Goal: Transaction & Acquisition: Purchase product/service

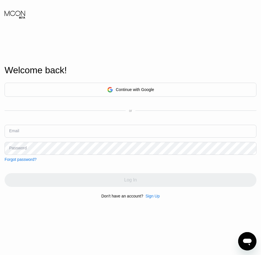
click at [150, 197] on div "Sign Up" at bounding box center [152, 196] width 14 height 5
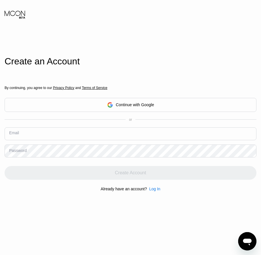
click at [43, 137] on input "text" at bounding box center [131, 133] width 252 height 13
paste input "[EMAIL_ADDRESS][DOMAIN_NAME]"
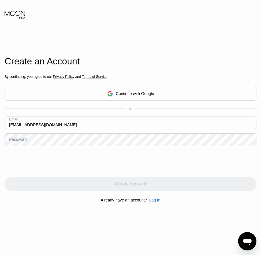
type input "[EMAIL_ADDRESS][DOMAIN_NAME]"
click at [14, 140] on div "Password" at bounding box center [17, 139] width 17 height 5
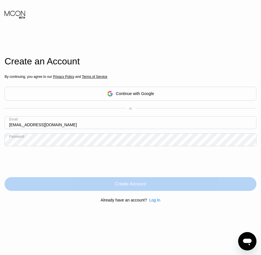
click at [132, 185] on div "Create Account" at bounding box center [130, 184] width 31 height 6
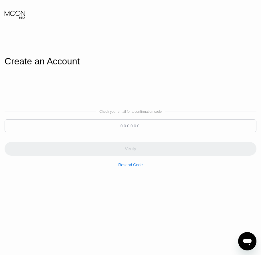
paste input "272417"
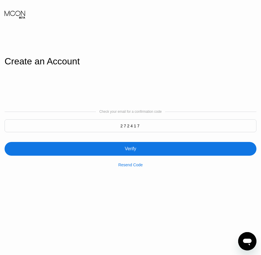
type input "272417"
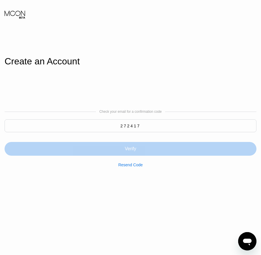
click at [134, 151] on div "Verify" at bounding box center [130, 149] width 11 height 6
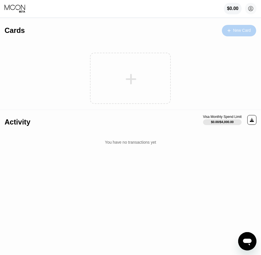
click at [228, 32] on icon at bounding box center [229, 31] width 3 height 4
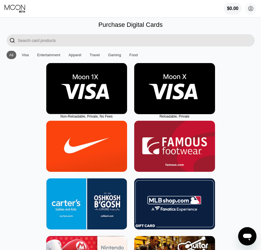
click at [173, 104] on img at bounding box center [174, 88] width 81 height 51
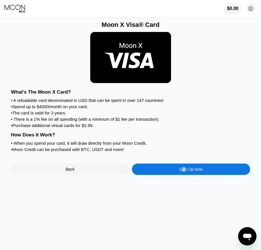
click at [184, 172] on div "Sign Up Now" at bounding box center [190, 169] width 23 height 5
click at [185, 172] on div "Sign Up Now" at bounding box center [190, 169] width 23 height 5
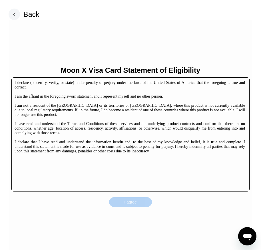
click at [138, 199] on div "I agree" at bounding box center [130, 203] width 43 height 10
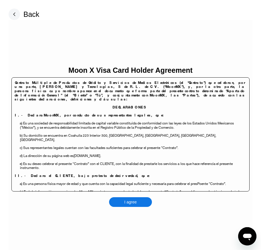
click at [138, 202] on div "I agree" at bounding box center [130, 203] width 43 height 10
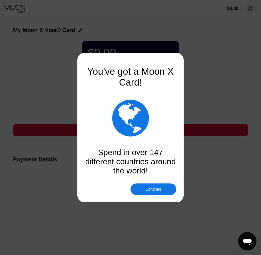
click at [152, 192] on div "Continue" at bounding box center [154, 188] width 46 height 11
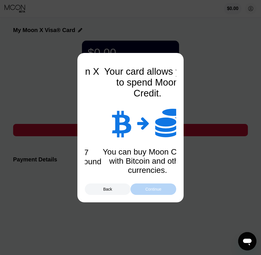
click at [152, 192] on div "Continue" at bounding box center [154, 188] width 46 height 11
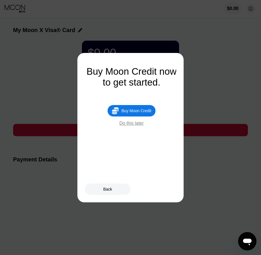
click at [145, 113] on div "Buy Moon Credit" at bounding box center [137, 110] width 30 height 5
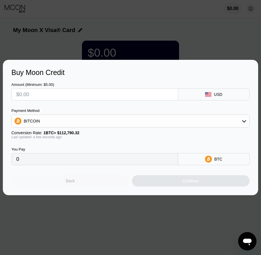
click at [81, 186] on div "Back" at bounding box center [70, 180] width 118 height 11
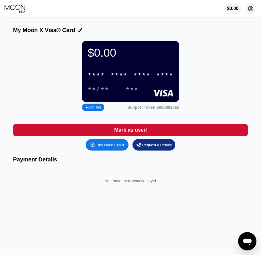
click at [254, 8] on circle at bounding box center [250, 8] width 11 height 11
